Goal: Task Accomplishment & Management: Manage account settings

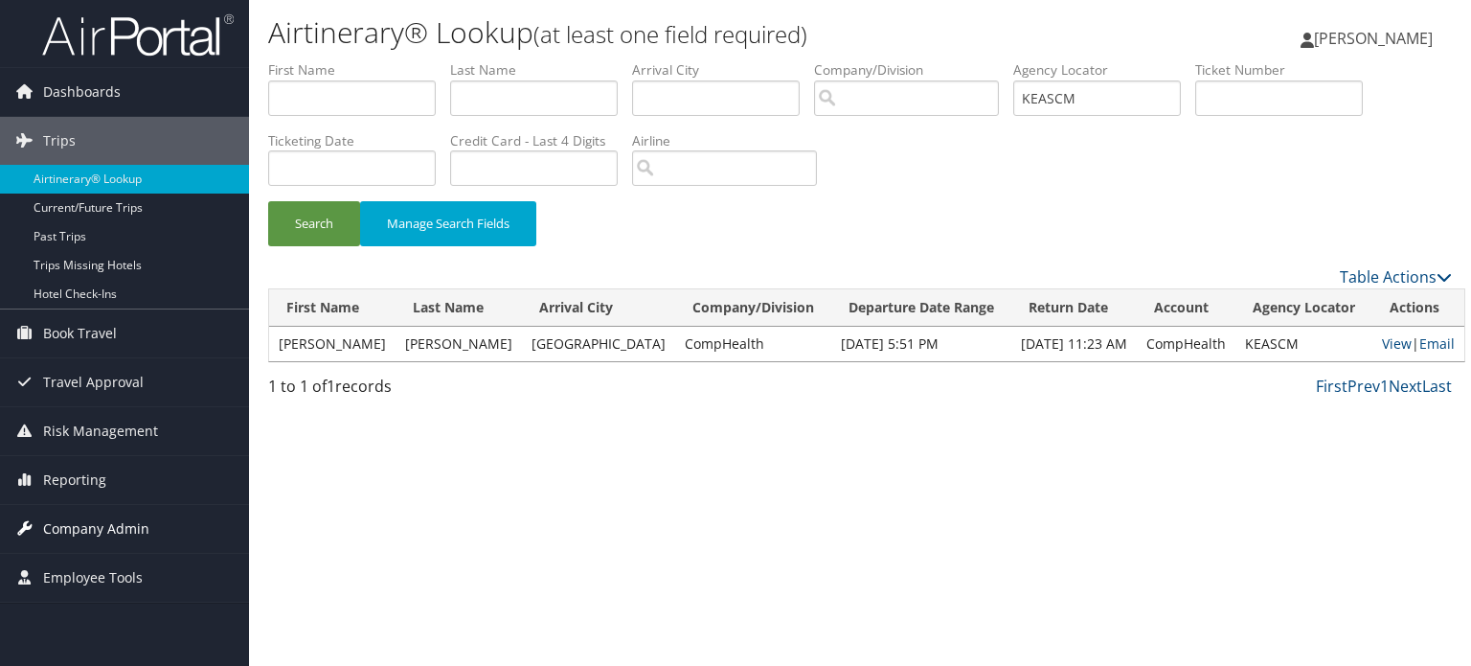
click at [125, 521] on span "Company Admin" at bounding box center [96, 529] width 106 height 48
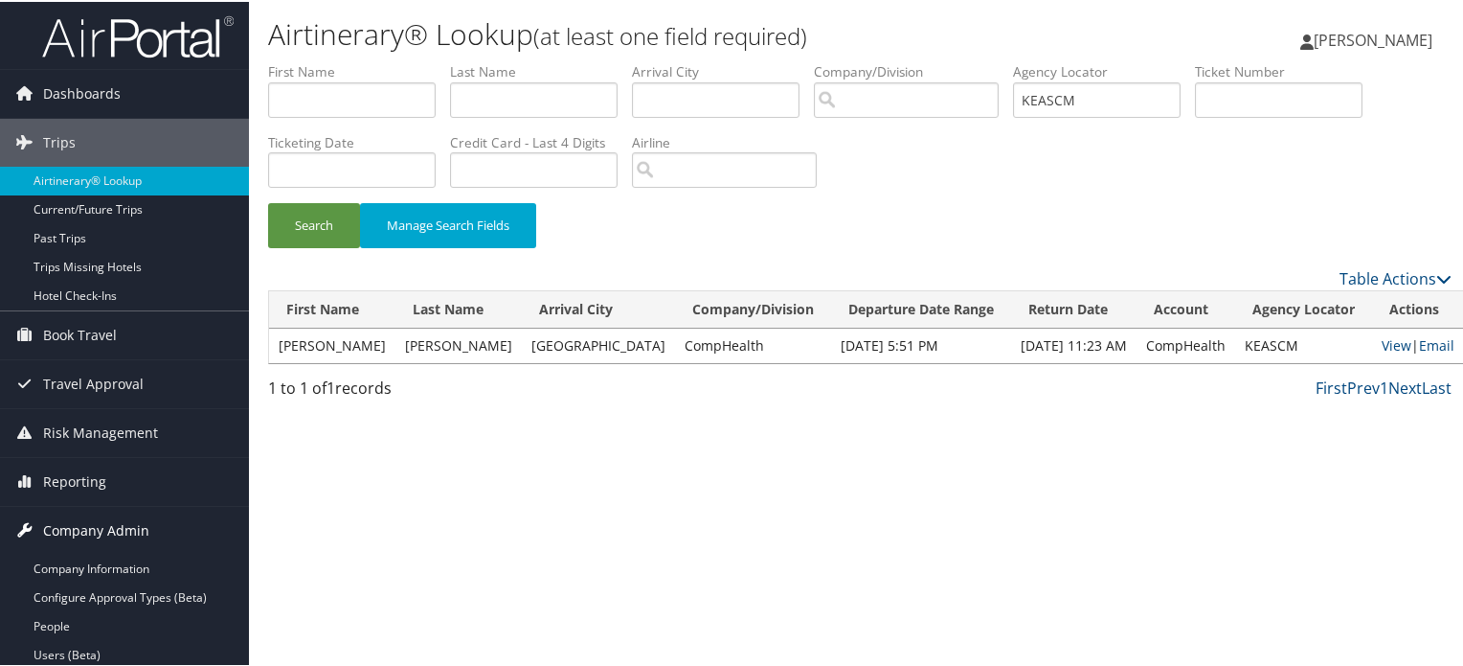
scroll to position [192, 0]
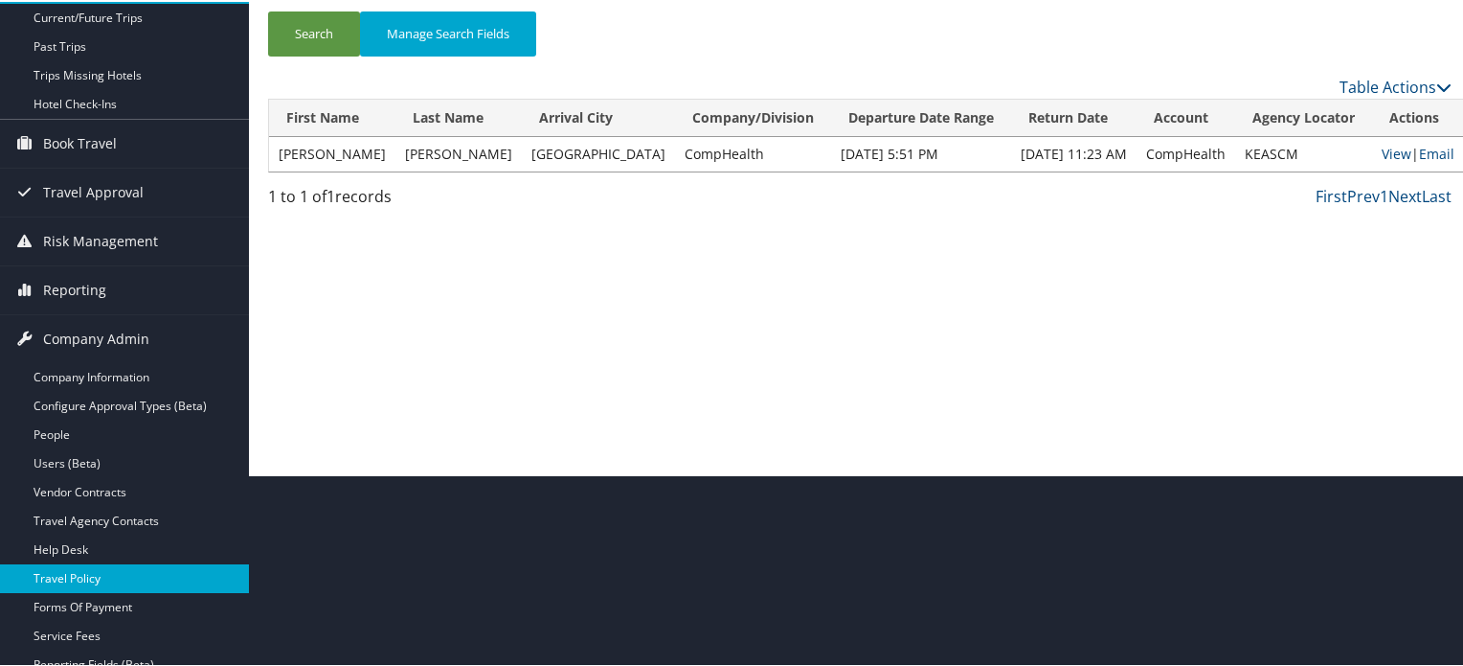
click at [113, 570] on link "Travel Policy" at bounding box center [124, 576] width 249 height 29
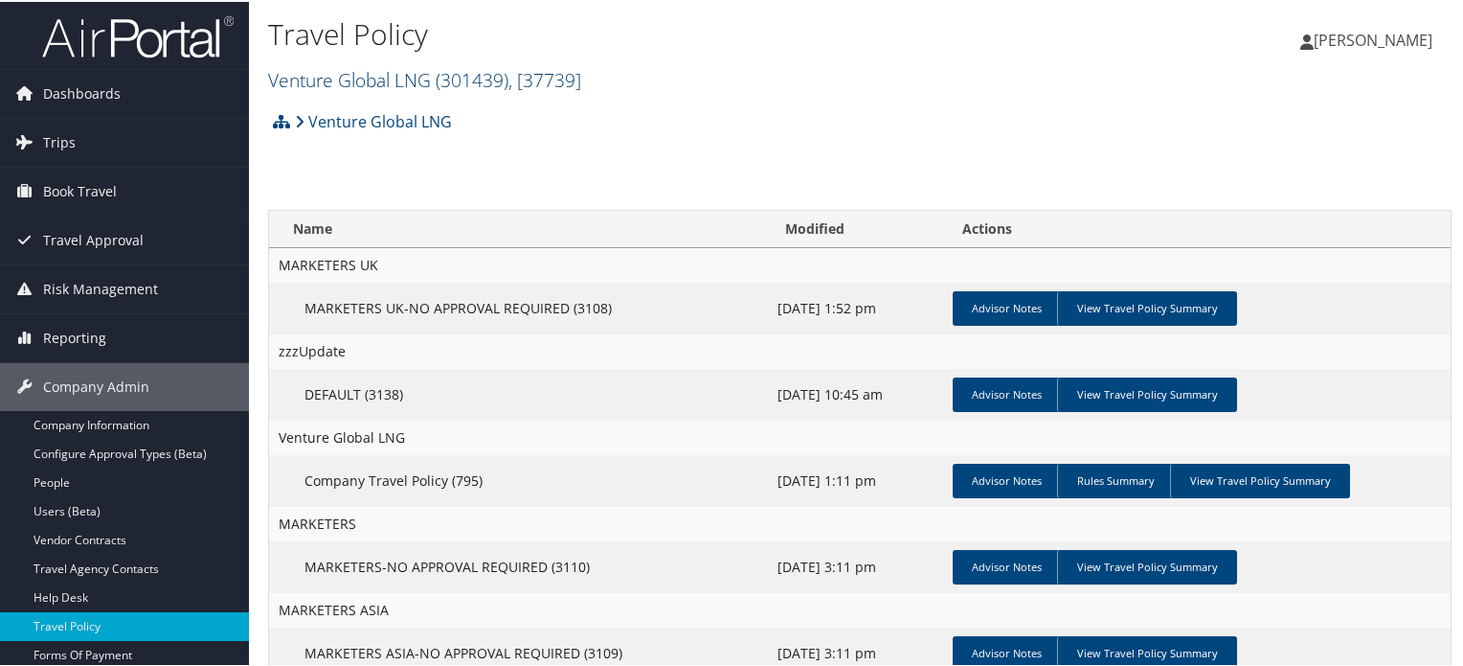
click at [464, 72] on span "( 301439 )" at bounding box center [472, 78] width 73 height 26
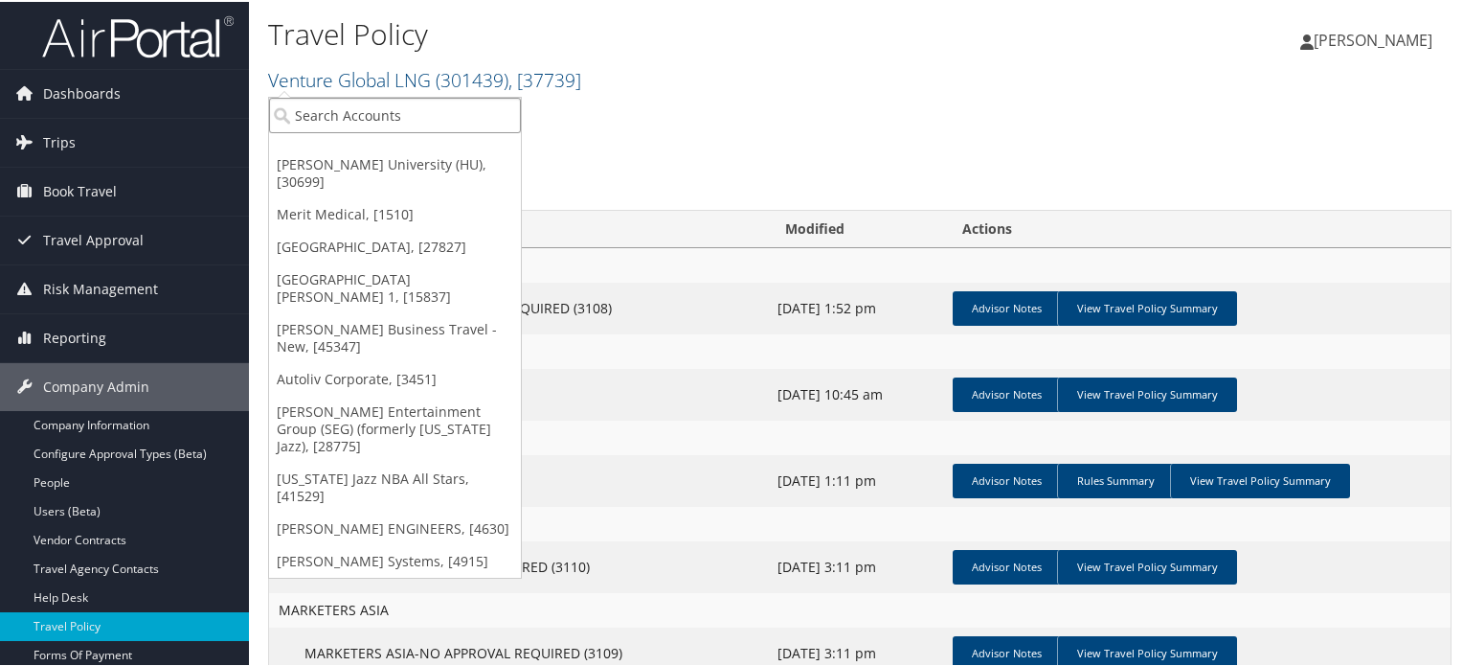
click at [443, 111] on input "search" at bounding box center [395, 113] width 252 height 35
type input "C"
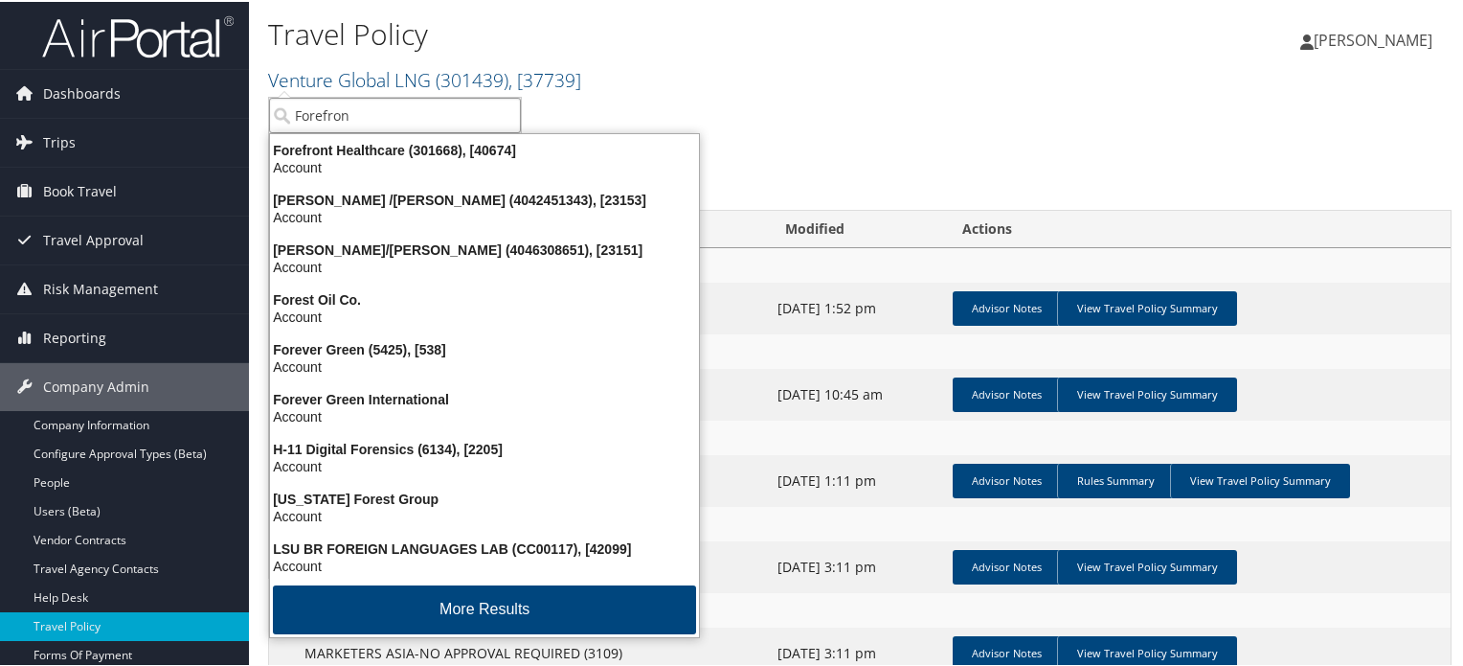
type input "Forefront"
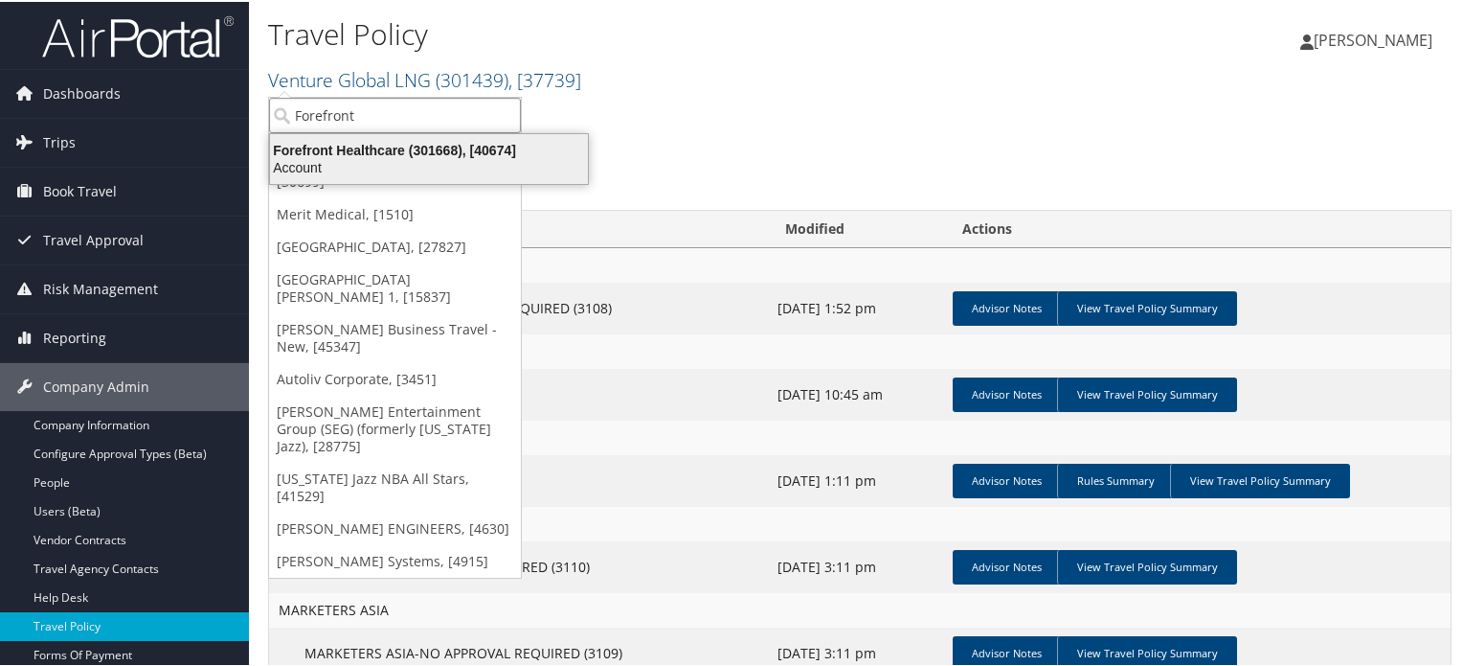
click at [414, 157] on div "Account" at bounding box center [429, 165] width 341 height 17
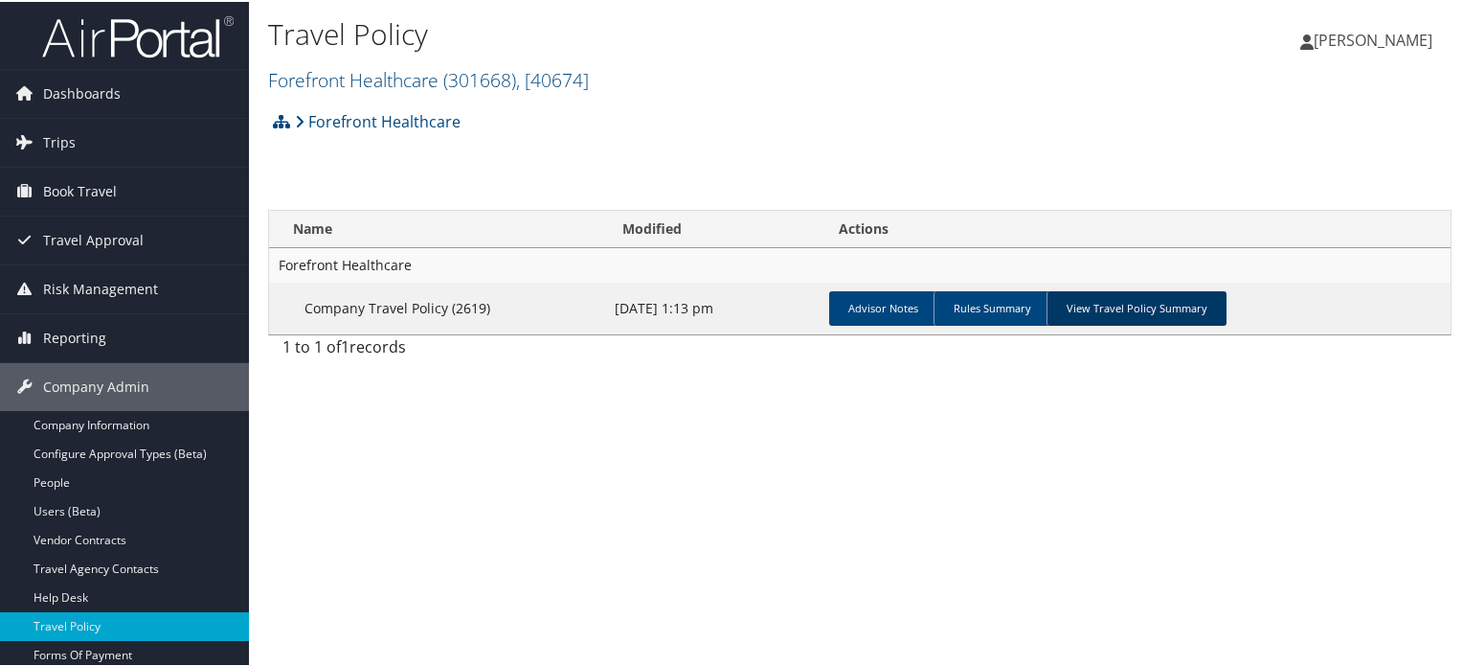
click at [1168, 309] on link "View Travel Policy Summary" at bounding box center [1137, 306] width 180 height 34
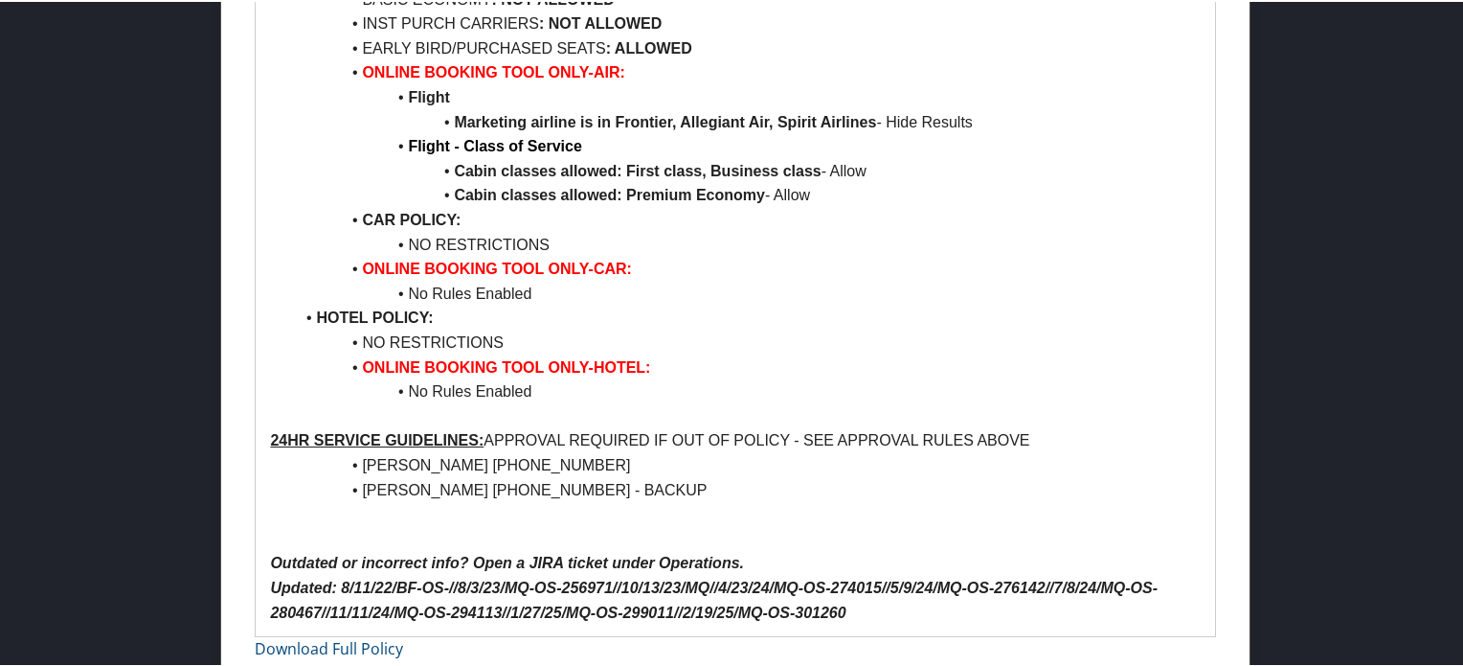
scroll to position [2241, 0]
